Goal: Navigation & Orientation: Find specific page/section

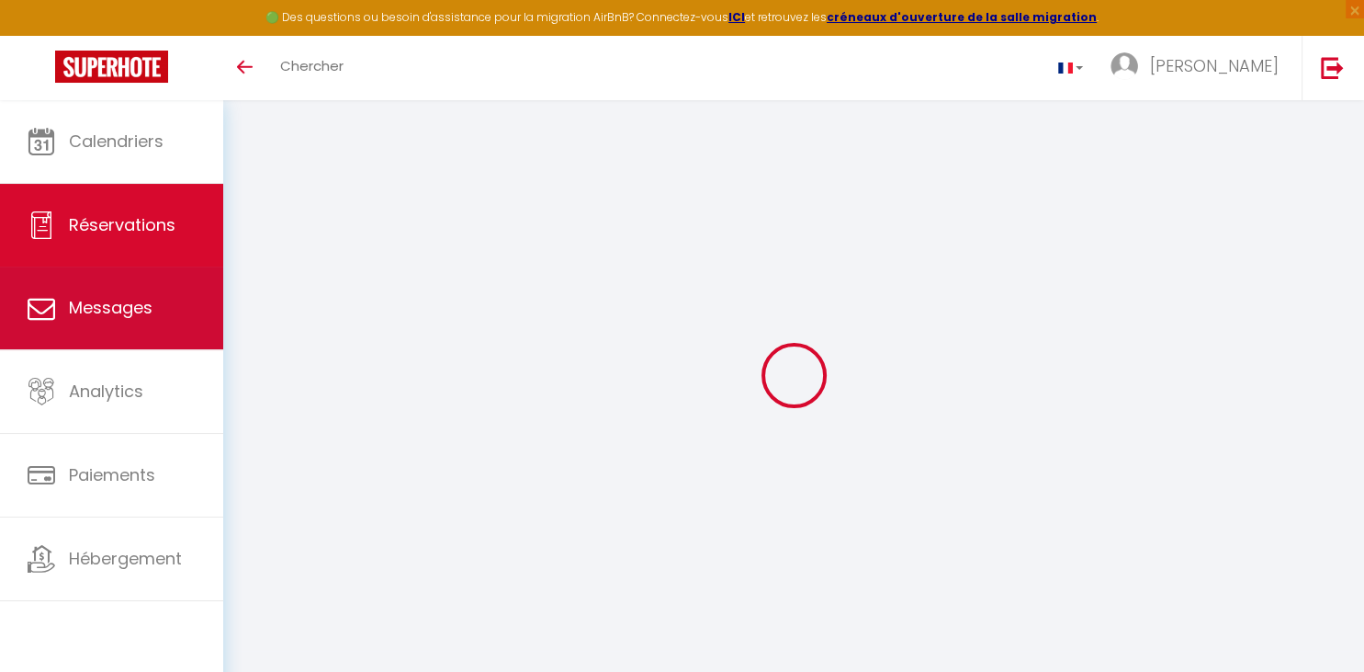
select select
checkbox input "false"
select select
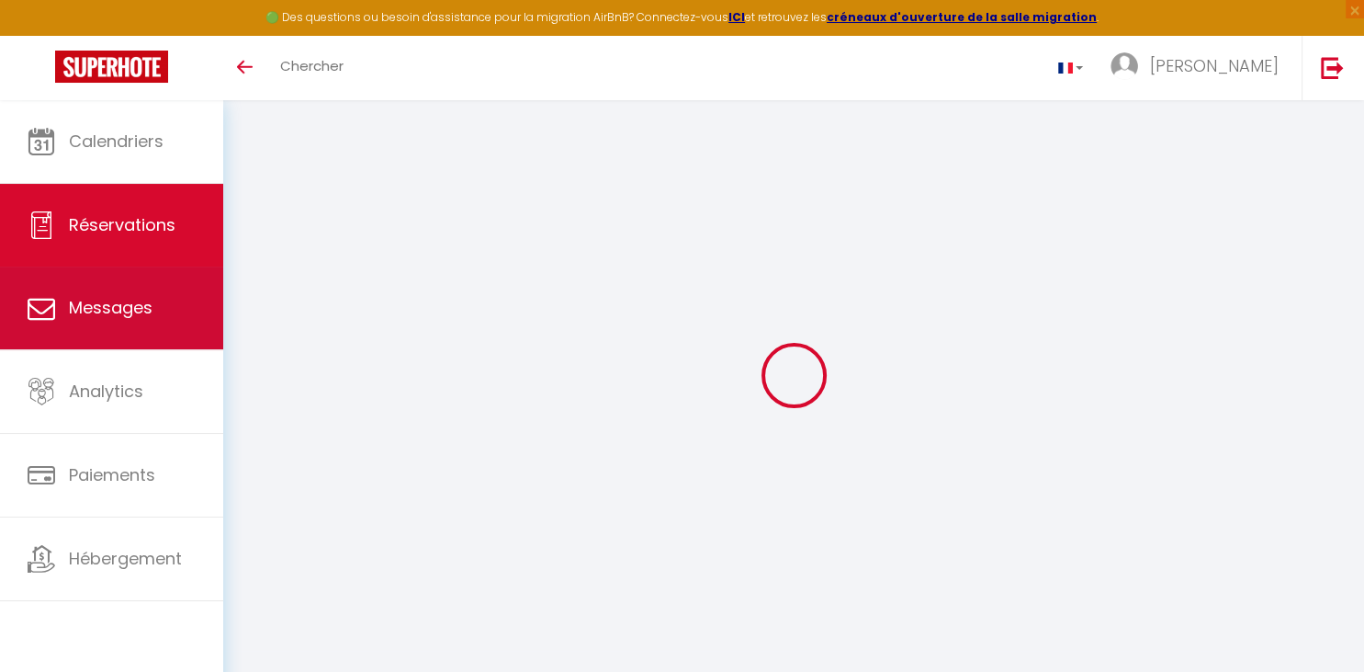
checkbox input "false"
click at [141, 317] on span "Messages" at bounding box center [111, 307] width 84 height 23
select select "message"
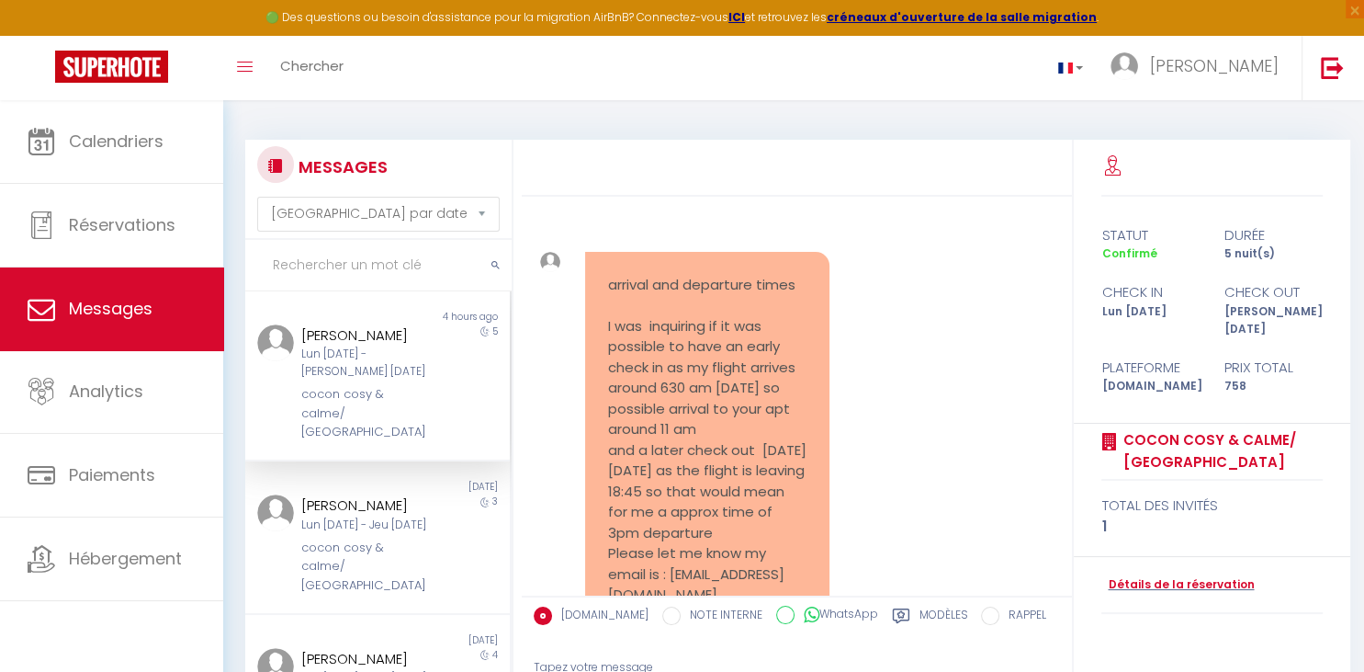
scroll to position [1110, 0]
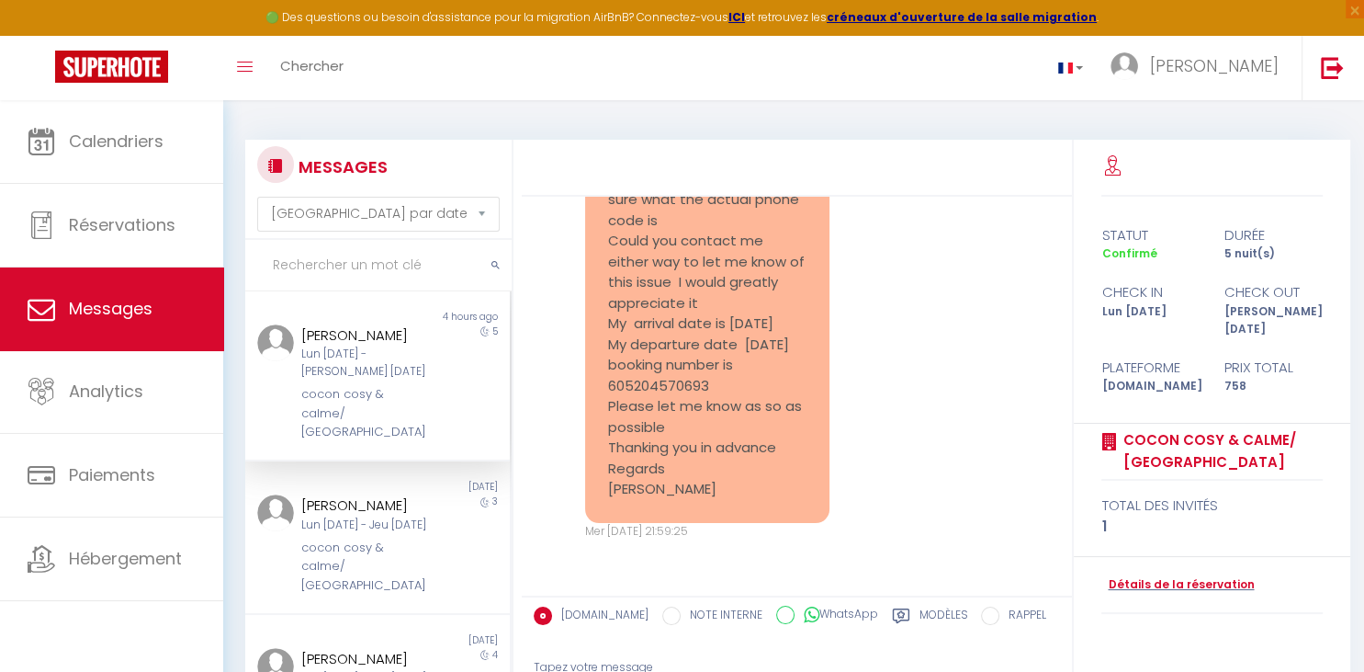
click at [965, 270] on div "my arrival time [PERSON_NAME] I am arrivimg around 630 am [DATE] morning is the…" at bounding box center [797, 136] width 538 height 881
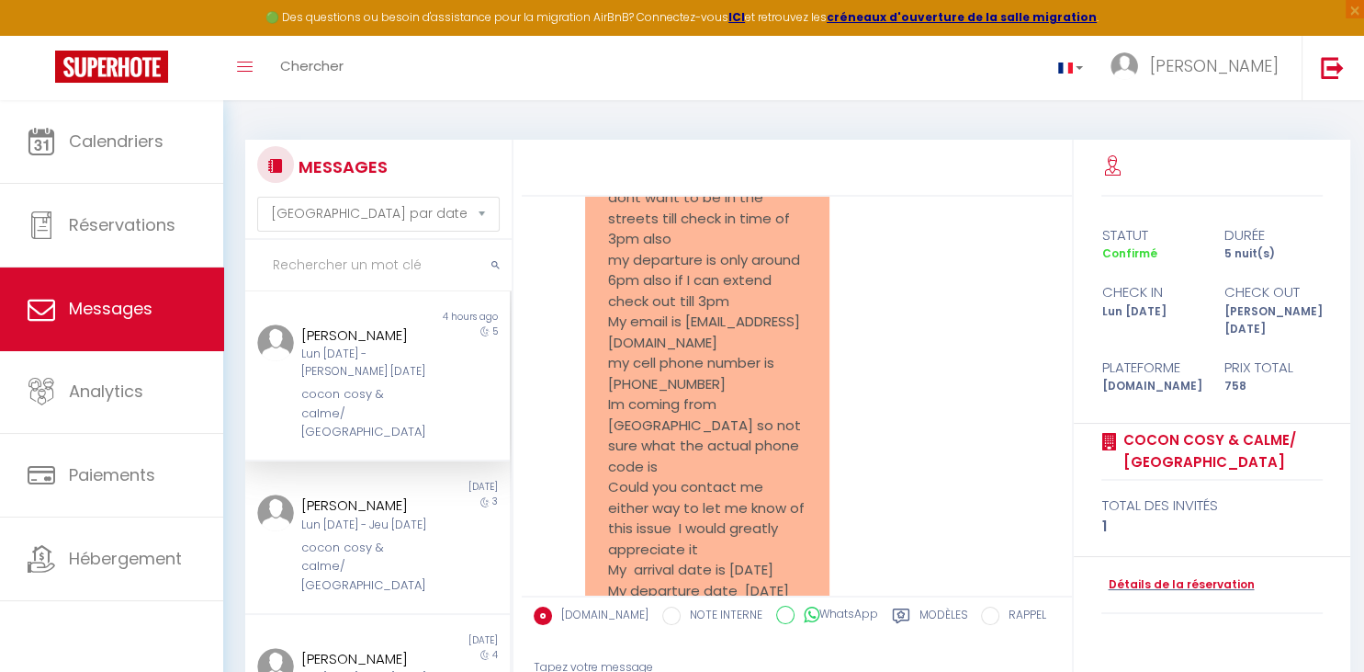
scroll to position [592, 0]
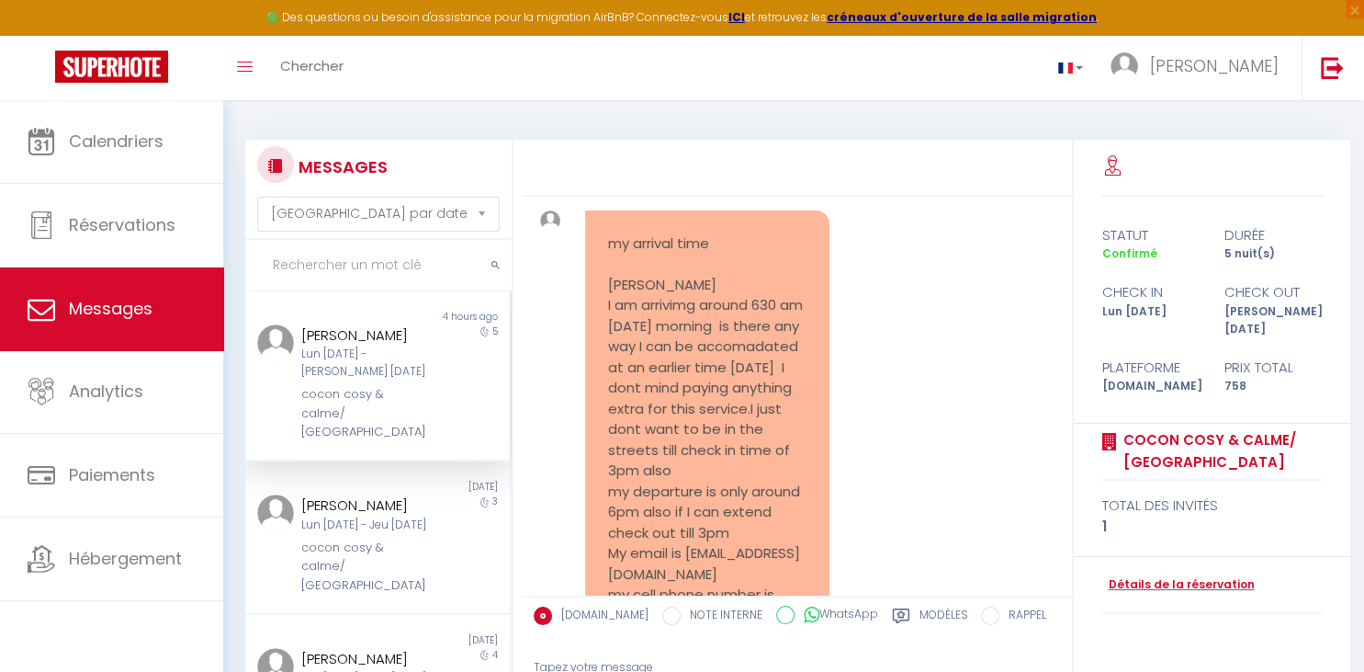
drag, startPoint x: 1053, startPoint y: 420, endPoint x: 1053, endPoint y: 439, distance: 19.3
click at [1053, 439] on div "my arrival time [PERSON_NAME] I am arrivimg around 630 am [DATE] morning is the…" at bounding box center [797, 614] width 538 height 881
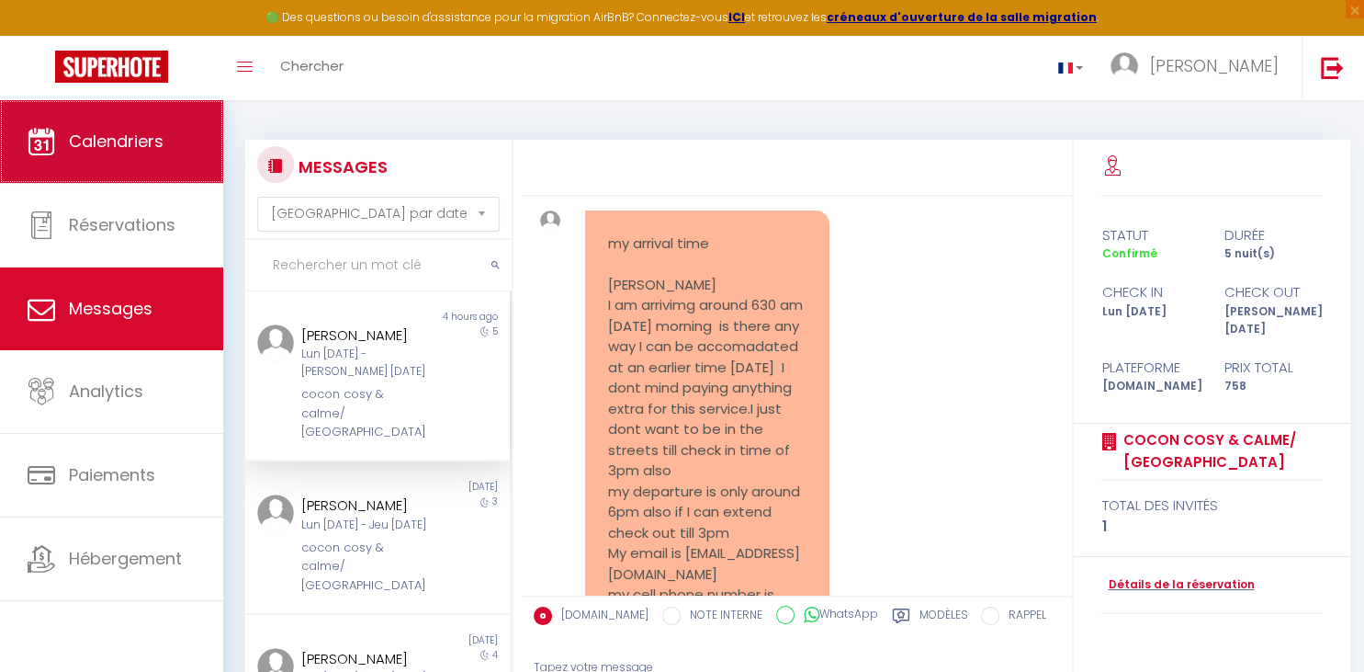
click at [107, 138] on span "Calendriers" at bounding box center [116, 141] width 95 height 23
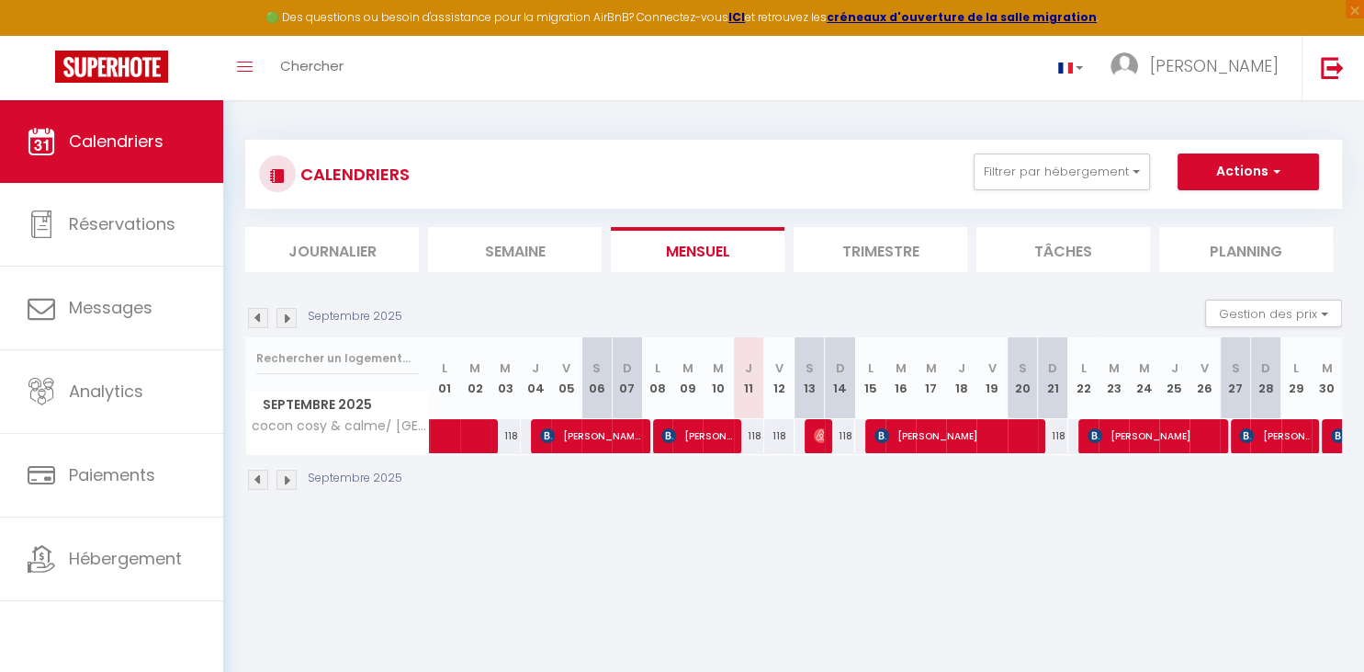
click at [288, 320] on img at bounding box center [287, 318] width 20 height 20
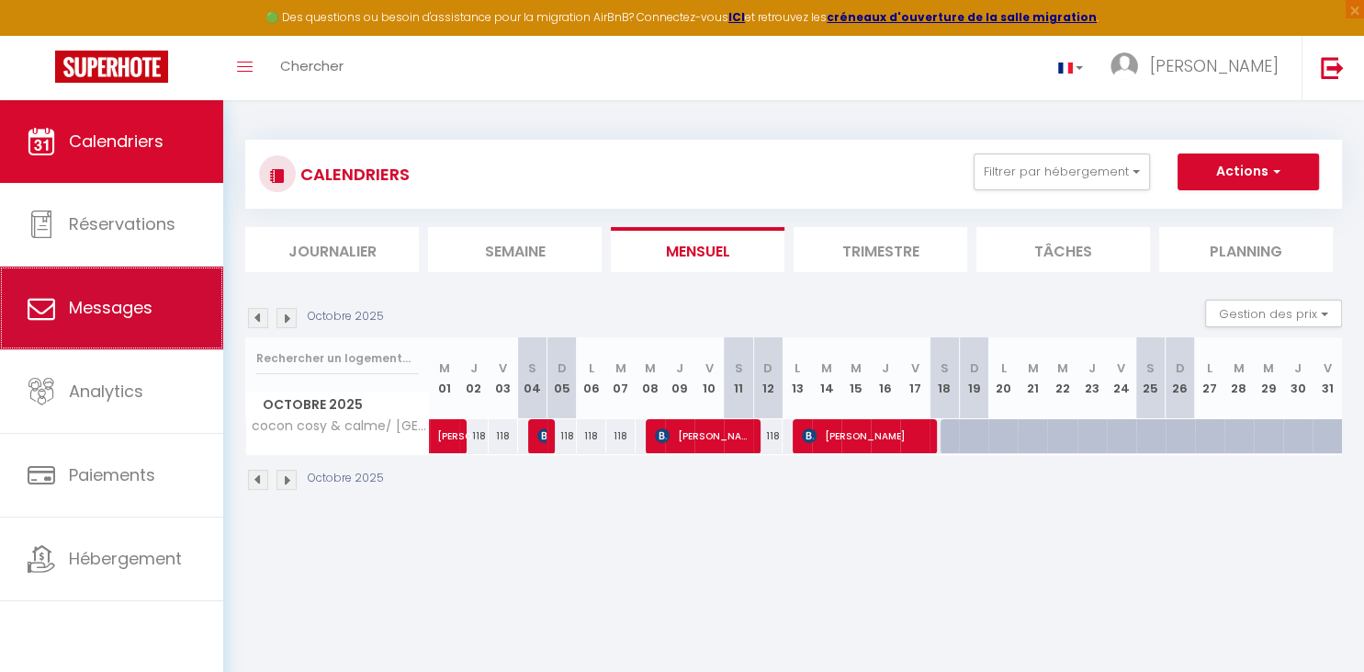
click at [122, 317] on span "Messages" at bounding box center [111, 307] width 84 height 23
select select "message"
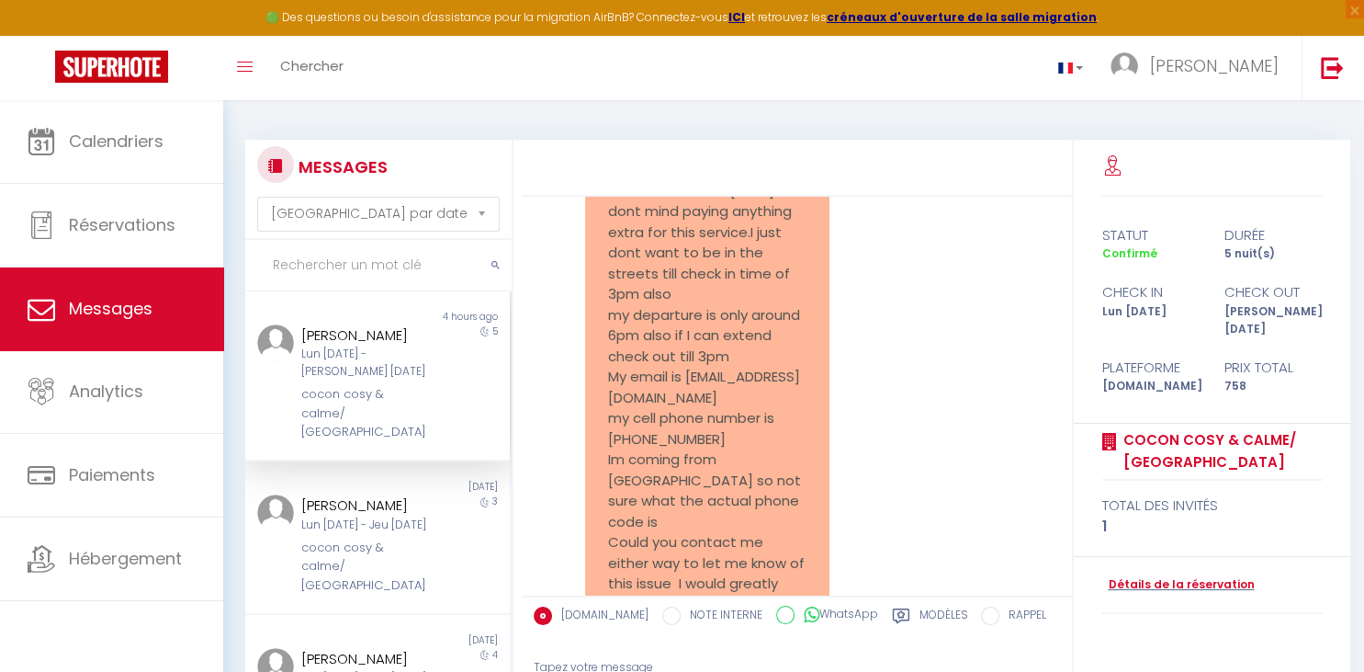
scroll to position [780, 0]
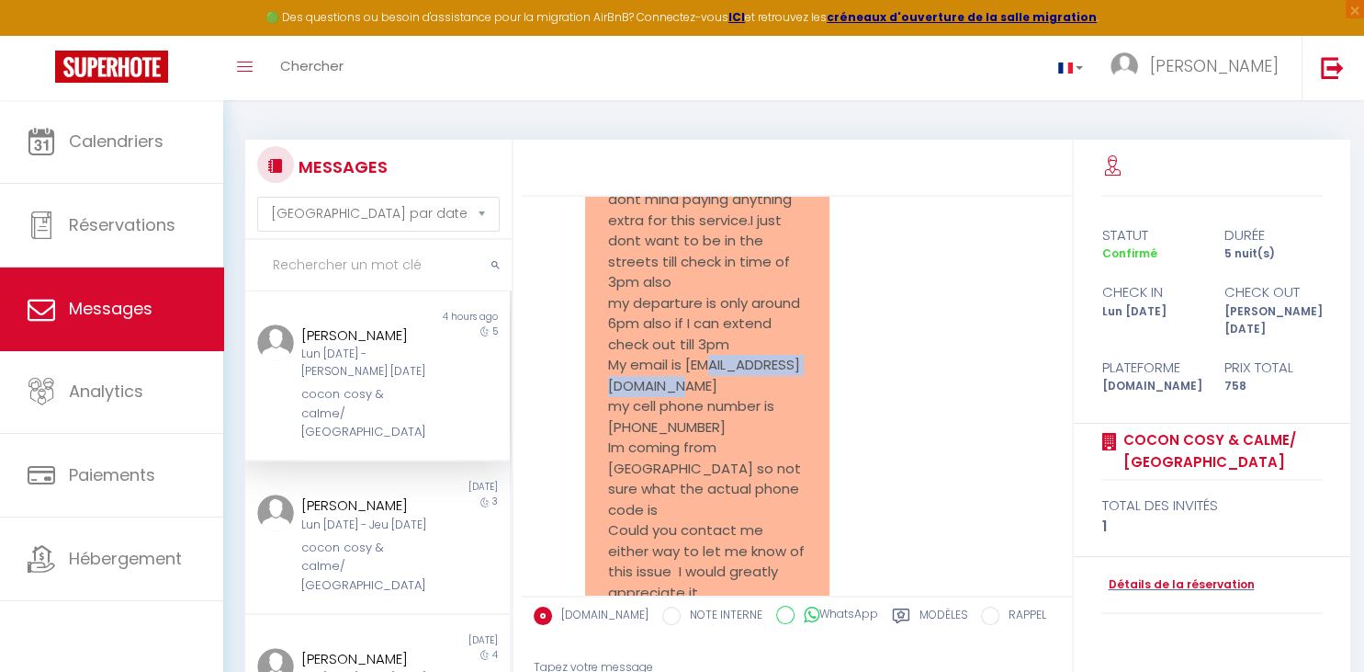
drag, startPoint x: 609, startPoint y: 425, endPoint x: 786, endPoint y: 424, distance: 177.3
click at [786, 424] on pre "my arrival time [PERSON_NAME] I am arrivimg around 630 am [DATE] morning is the…" at bounding box center [707, 417] width 199 height 744
copy pre "[EMAIL_ADDRESS][DOMAIN_NAME]"
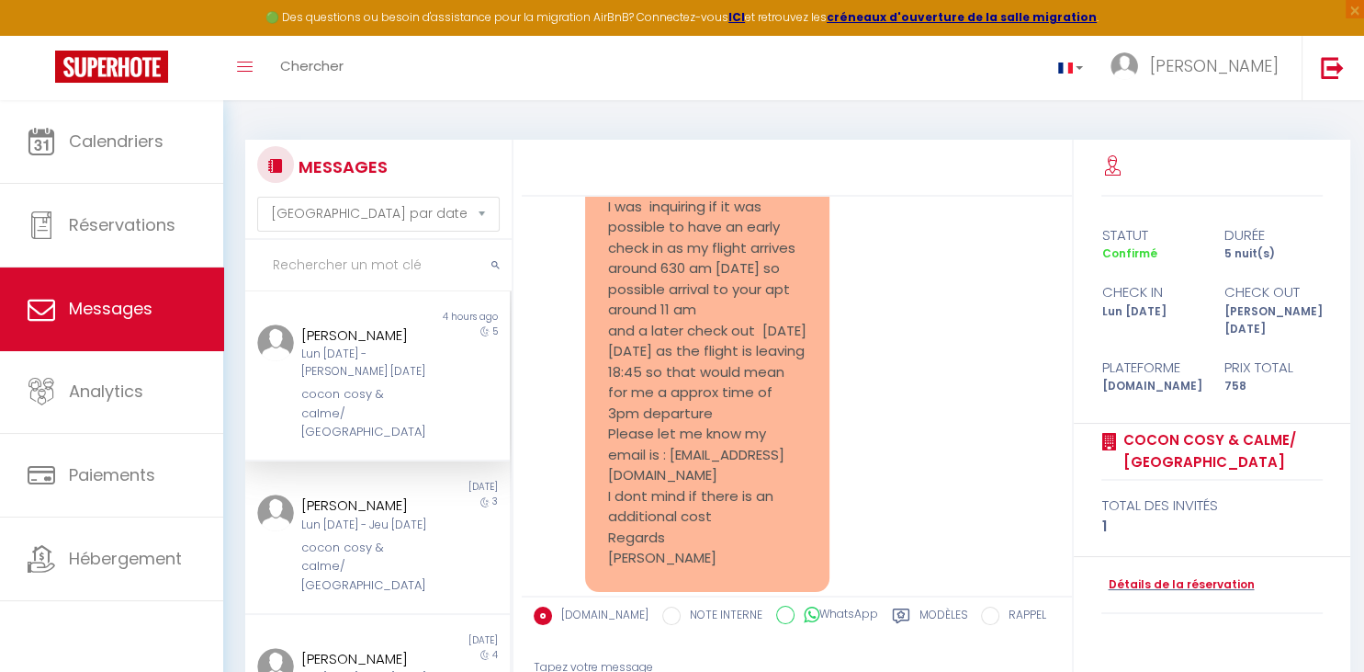
scroll to position [129, 0]
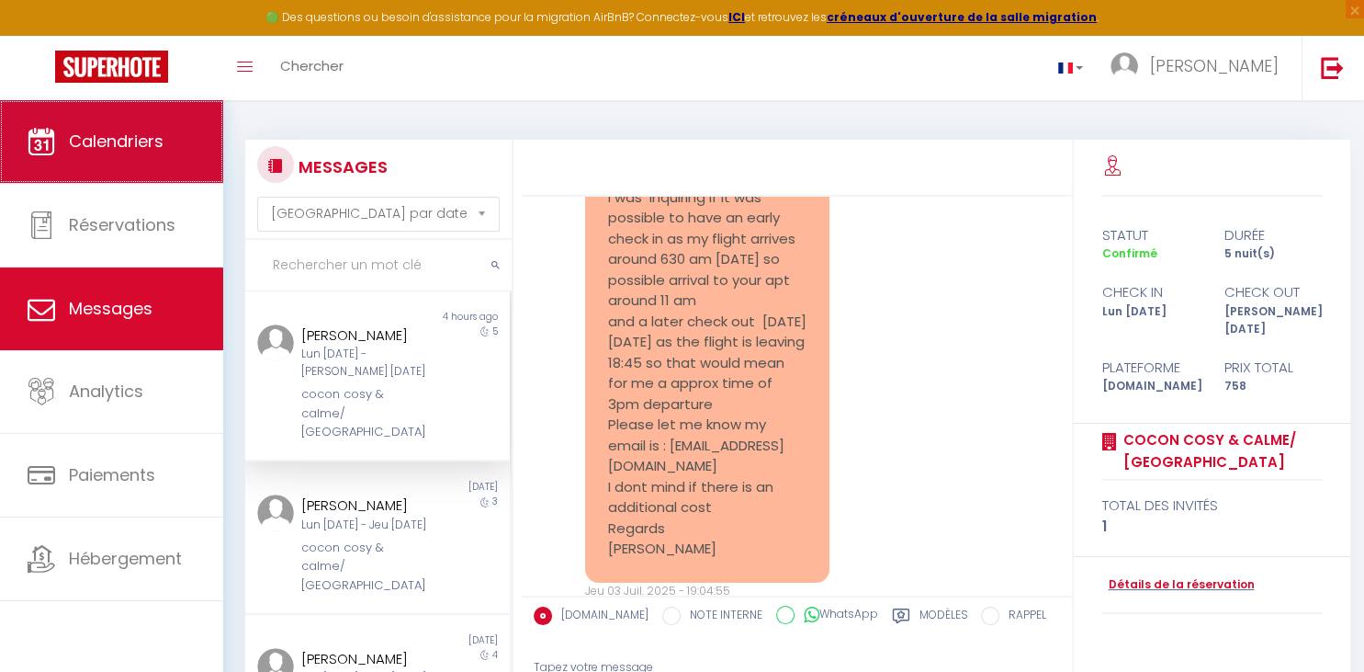
click at [107, 147] on span "Calendriers" at bounding box center [116, 141] width 95 height 23
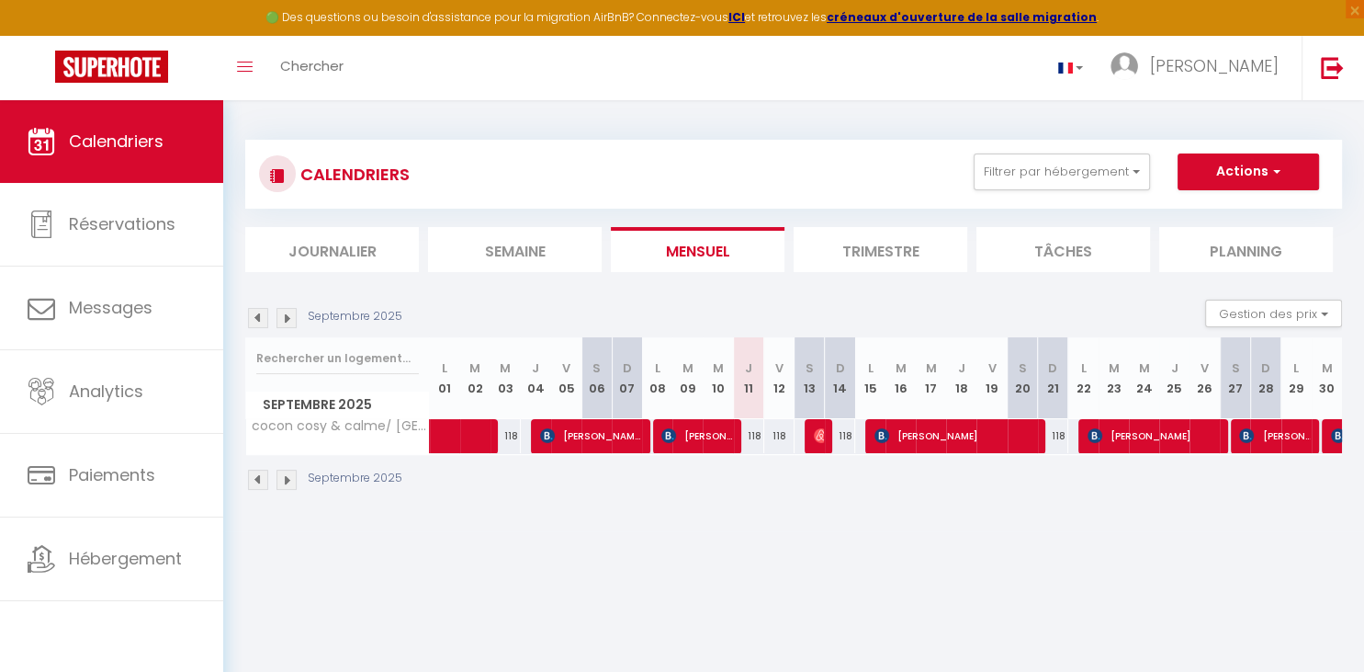
click at [285, 316] on img at bounding box center [287, 318] width 20 height 20
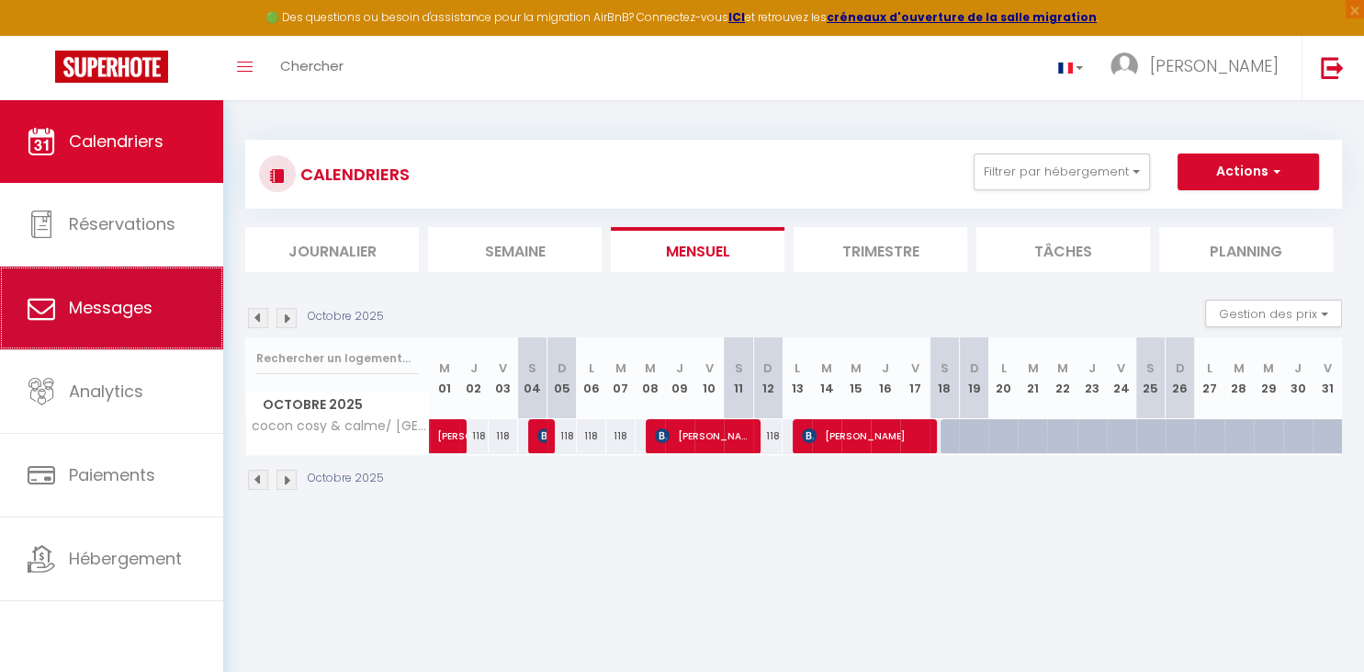
click at [127, 307] on span "Messages" at bounding box center [111, 307] width 84 height 23
select select "message"
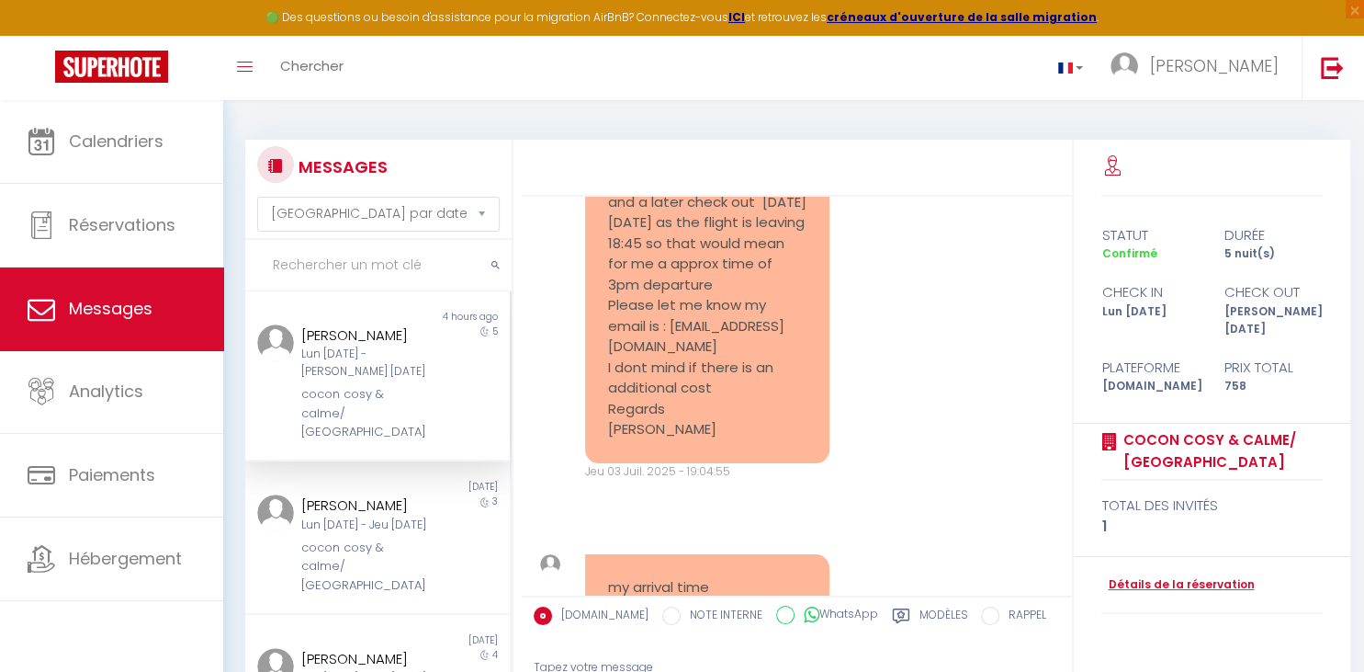
scroll to position [234, 0]
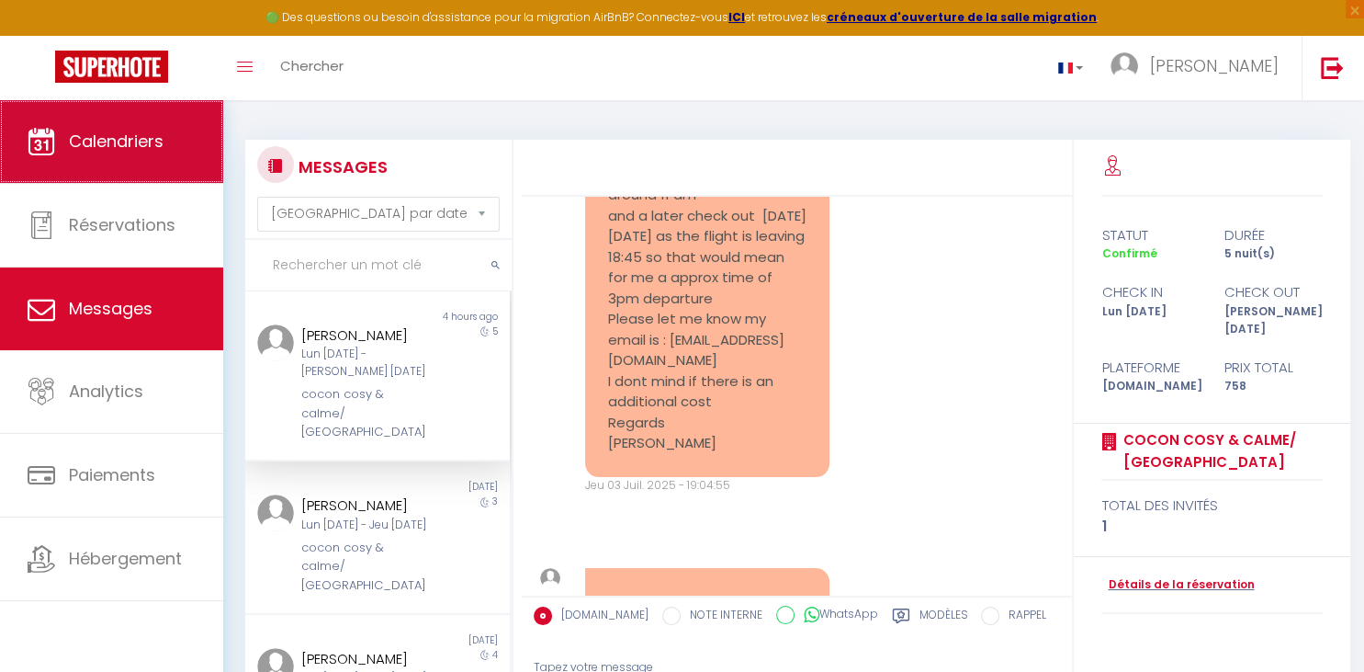
click at [141, 156] on link "Calendriers" at bounding box center [111, 141] width 223 height 83
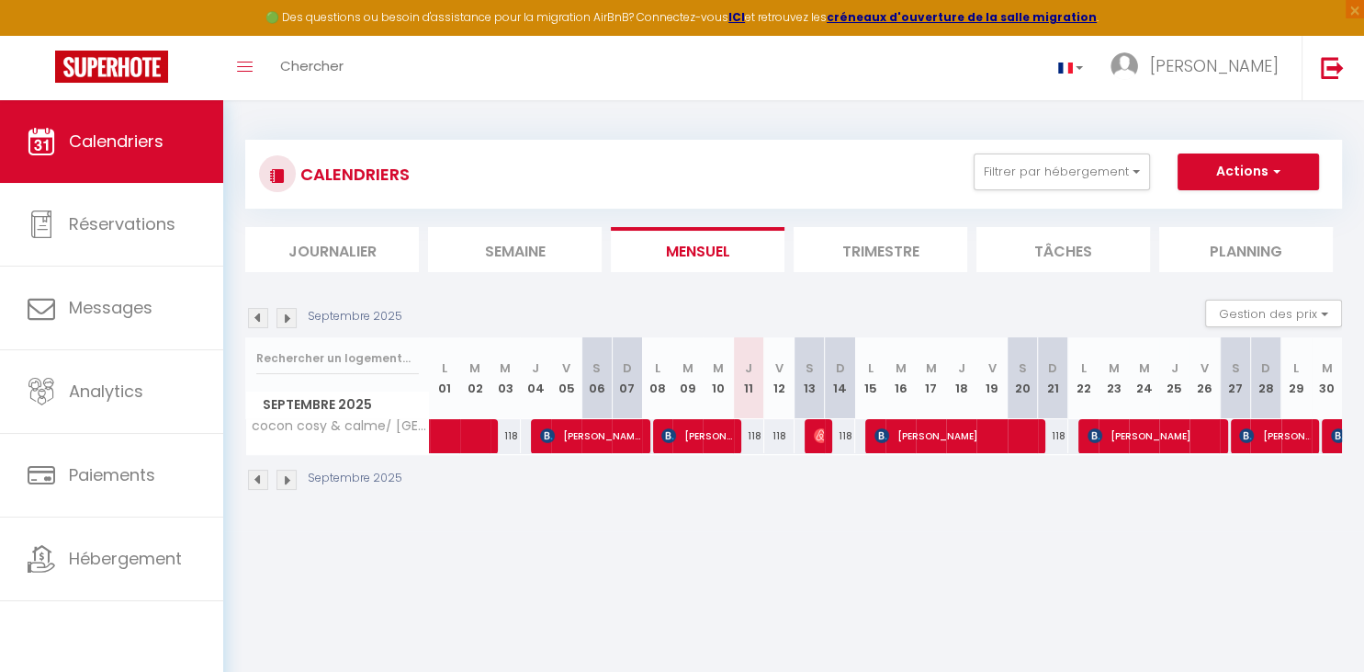
click at [286, 318] on img at bounding box center [287, 318] width 20 height 20
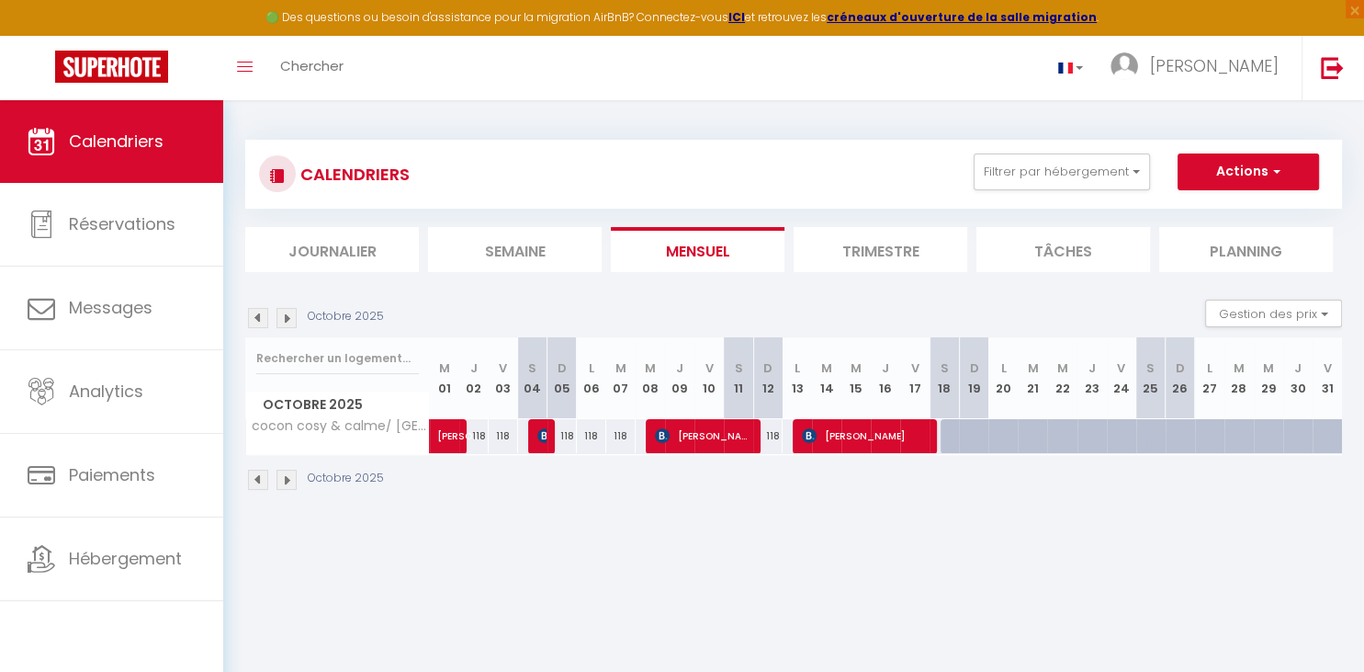
click at [261, 318] on img at bounding box center [258, 318] width 20 height 20
